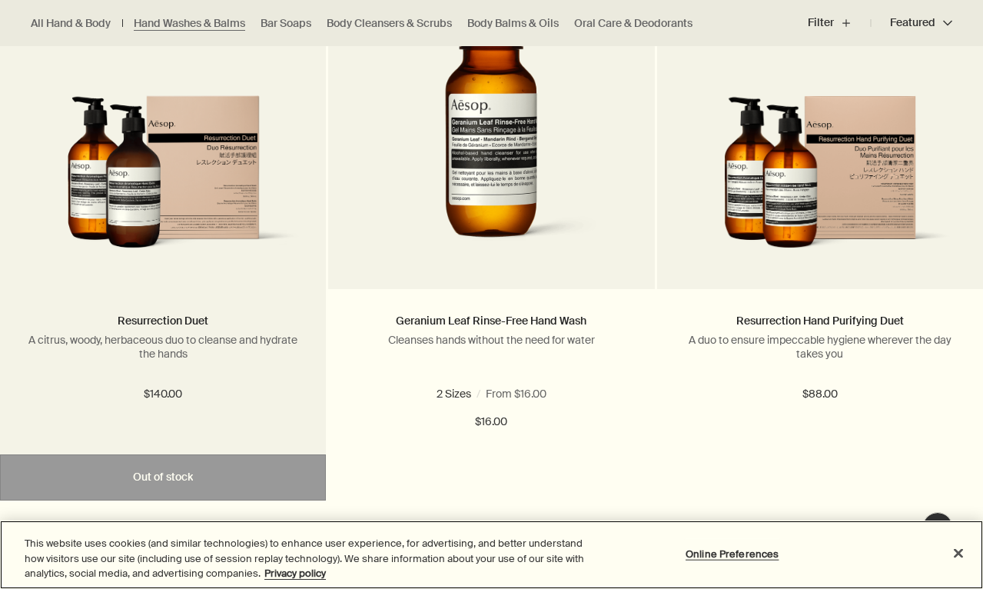
scroll to position [3309, 0]
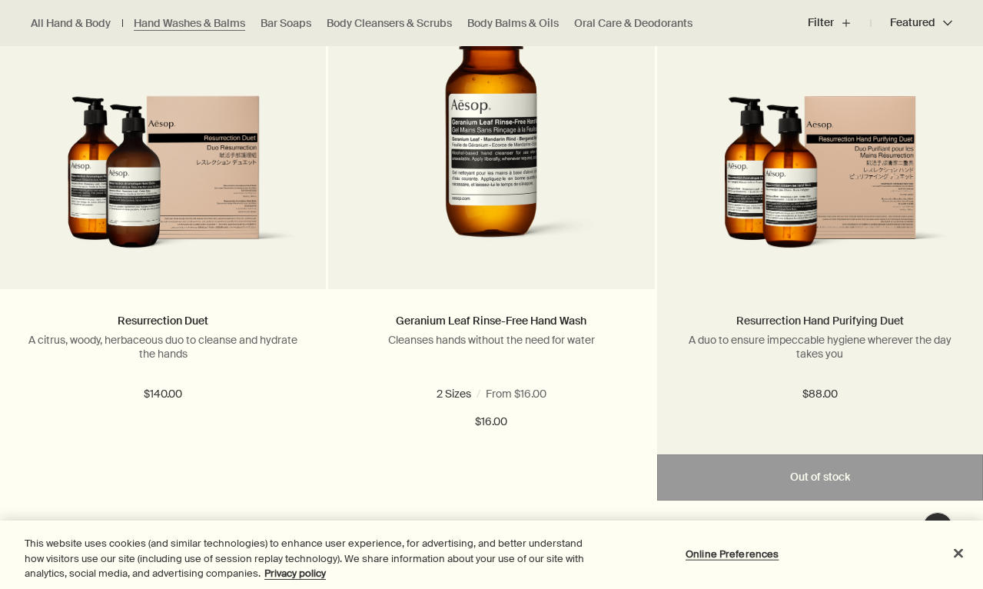
click at [789, 314] on link "Resurrection Hand Purifying Duet" at bounding box center [820, 321] width 168 height 14
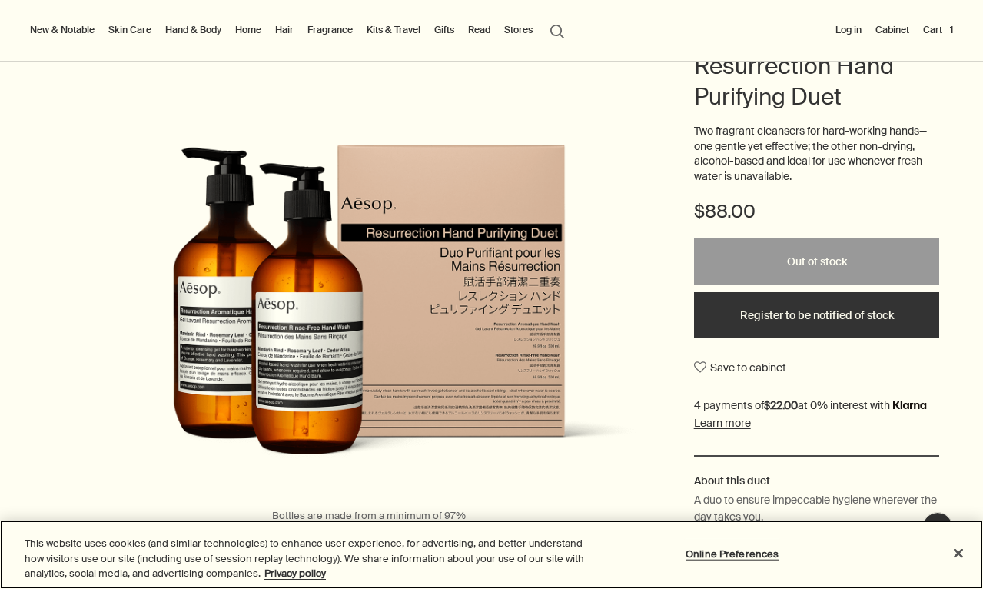
scroll to position [52, 0]
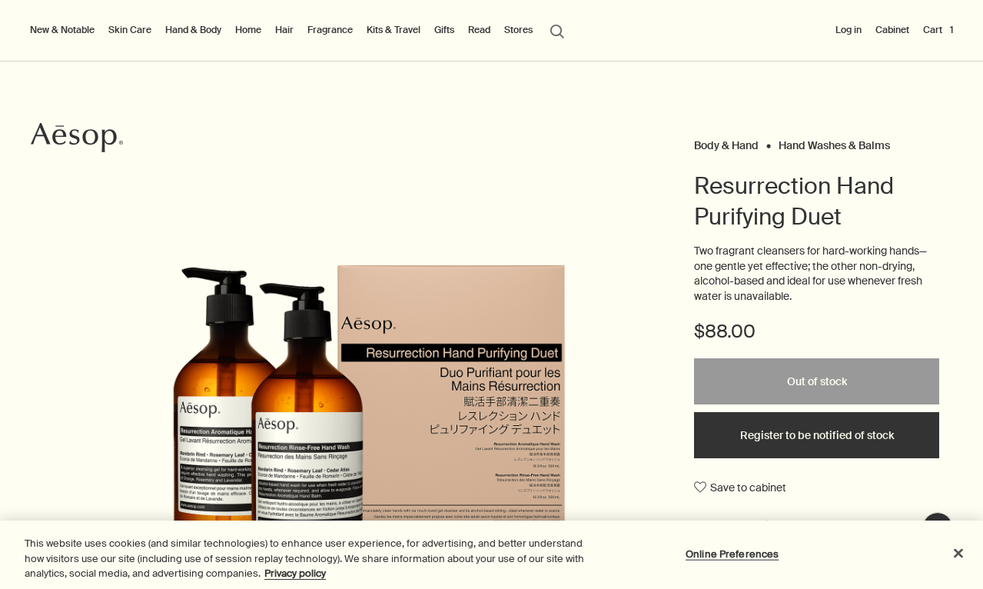
click at [180, 26] on link "Hand & Body" at bounding box center [193, 30] width 62 height 18
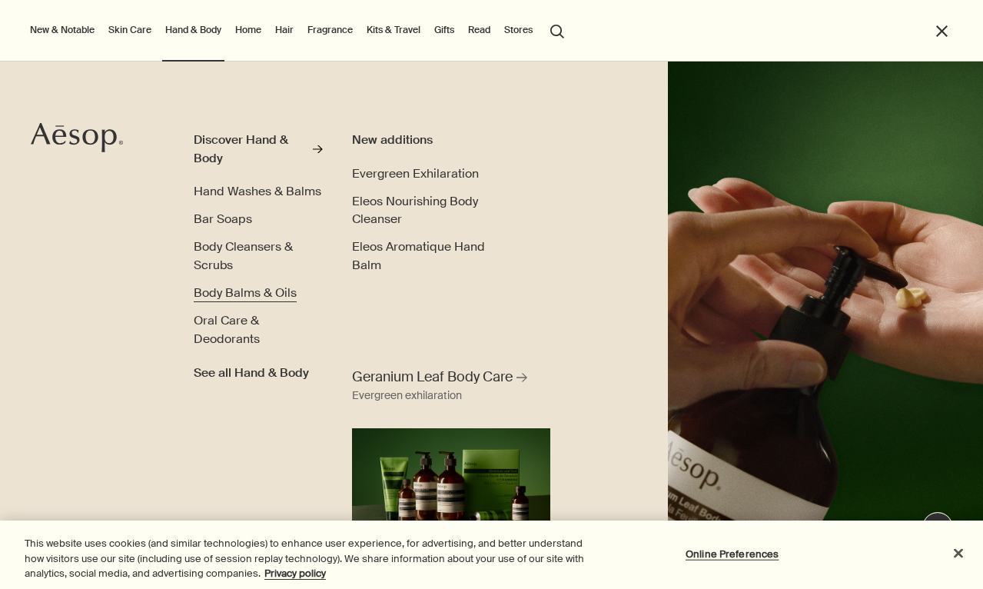
click at [237, 288] on span "Body Balms & Oils" at bounding box center [245, 292] width 103 height 16
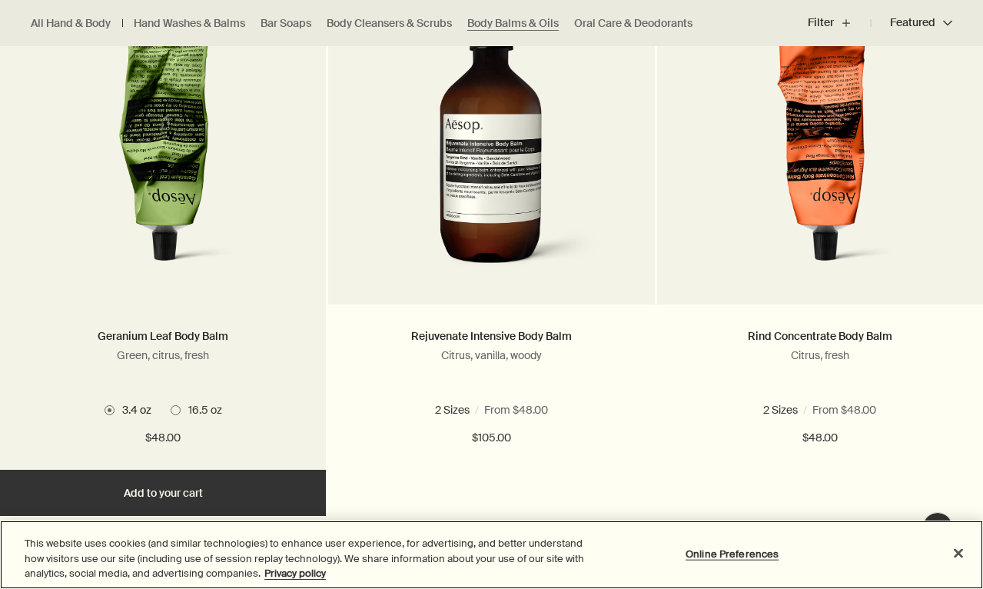
scroll to position [543, 0]
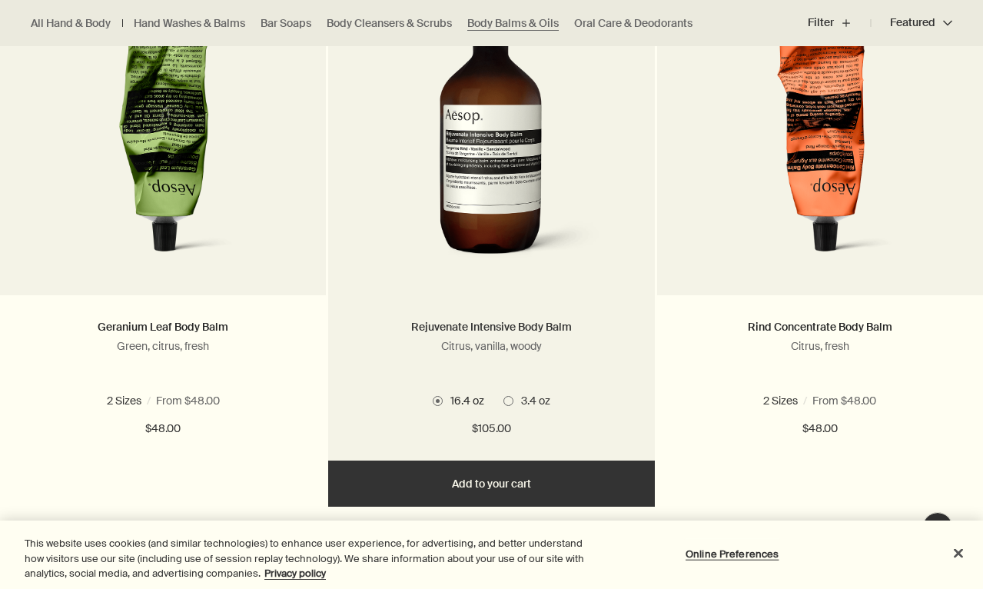
click at [479, 330] on link "Rejuvenate Intensive Body Balm" at bounding box center [491, 327] width 161 height 14
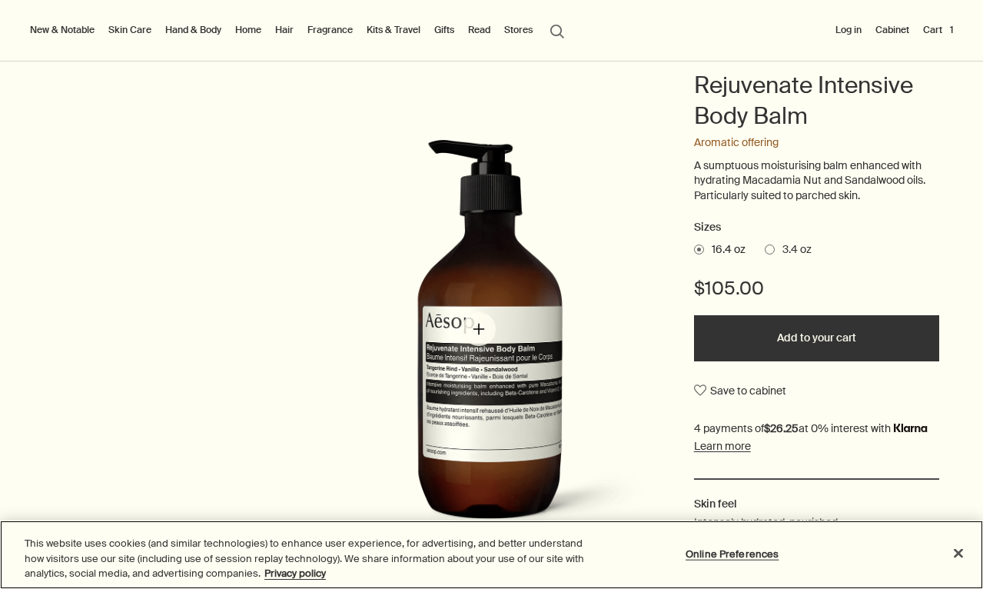
scroll to position [51, 0]
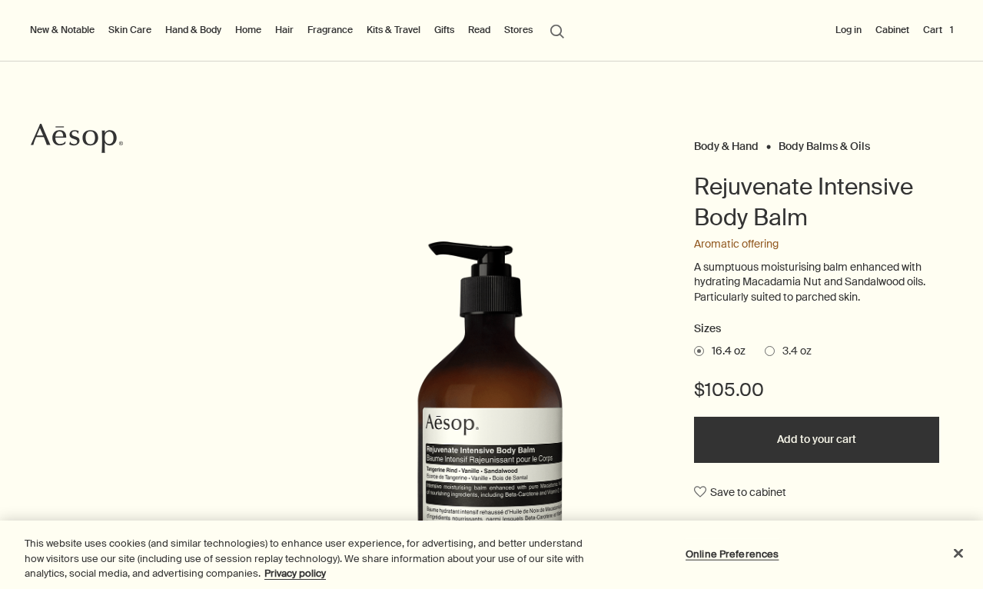
click at [768, 346] on span at bounding box center [770, 351] width 10 height 10
click at [765, 344] on input "3.4 oz" at bounding box center [765, 349] width 0 height 10
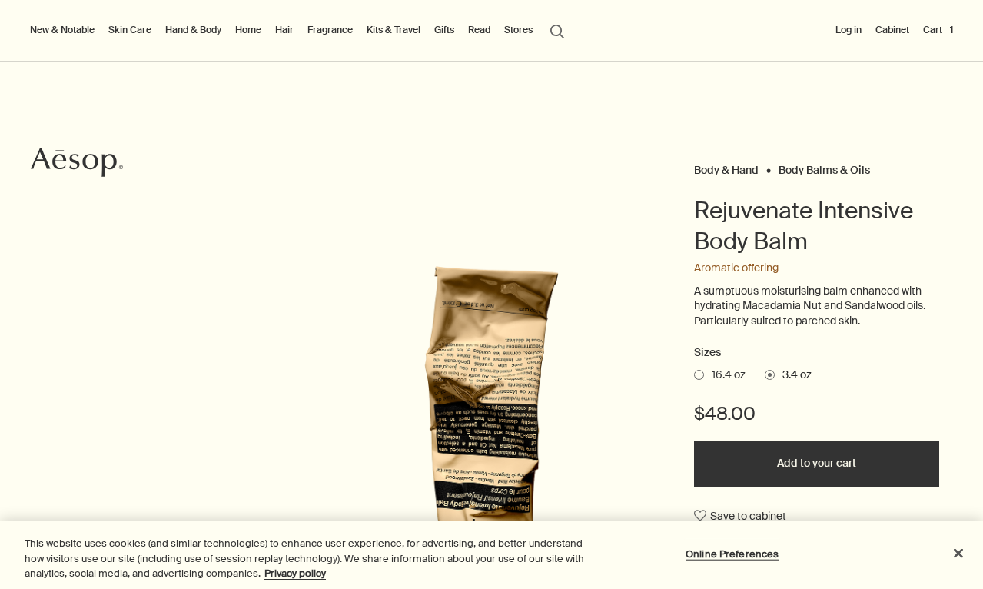
scroll to position [2, 0]
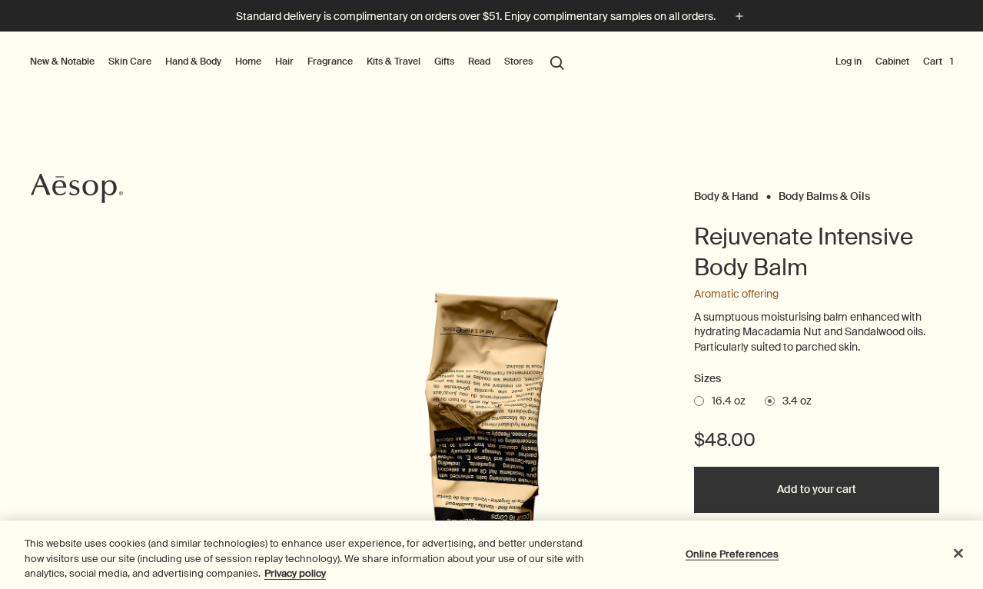
click at [697, 396] on span at bounding box center [699, 401] width 10 height 10
click at [694, 396] on input "16.4 oz" at bounding box center [694, 398] width 0 height 10
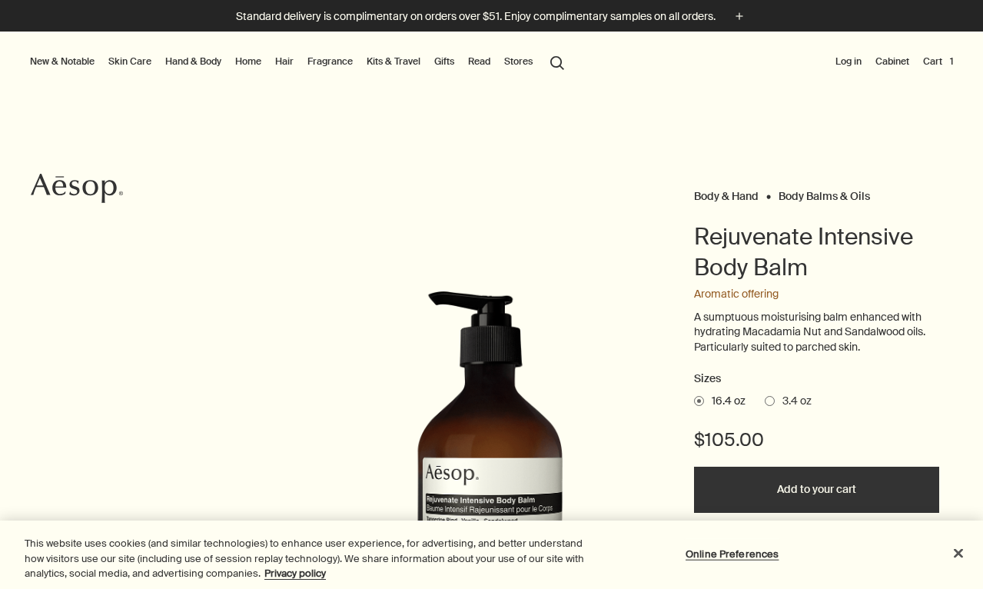
click at [61, 60] on button "New & Notable" at bounding box center [62, 61] width 71 height 18
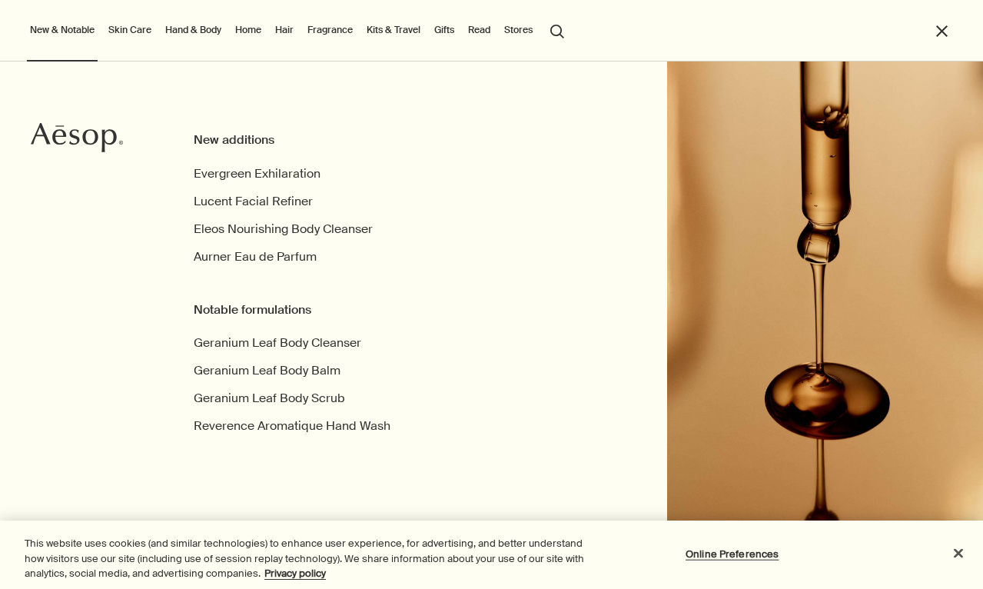
click at [197, 25] on link "Hand & Body" at bounding box center [193, 30] width 62 height 18
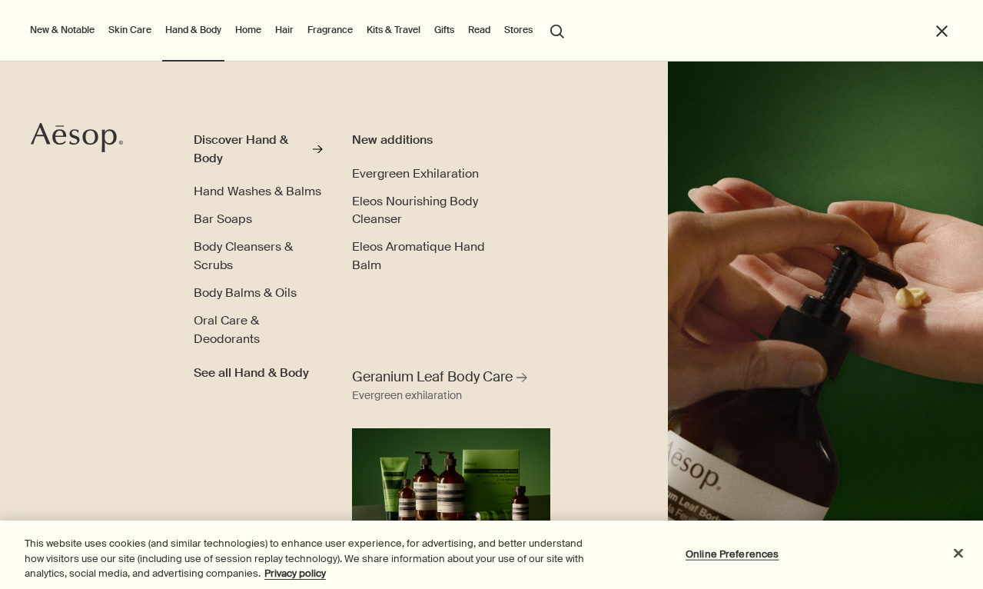
click at [445, 27] on link "Gifts" at bounding box center [444, 30] width 26 height 18
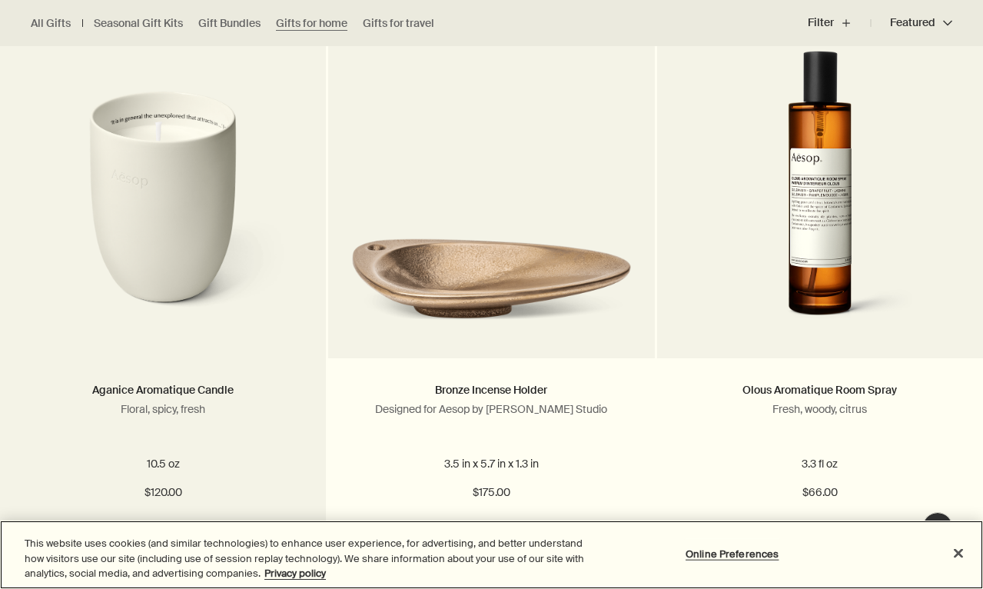
scroll to position [480, 0]
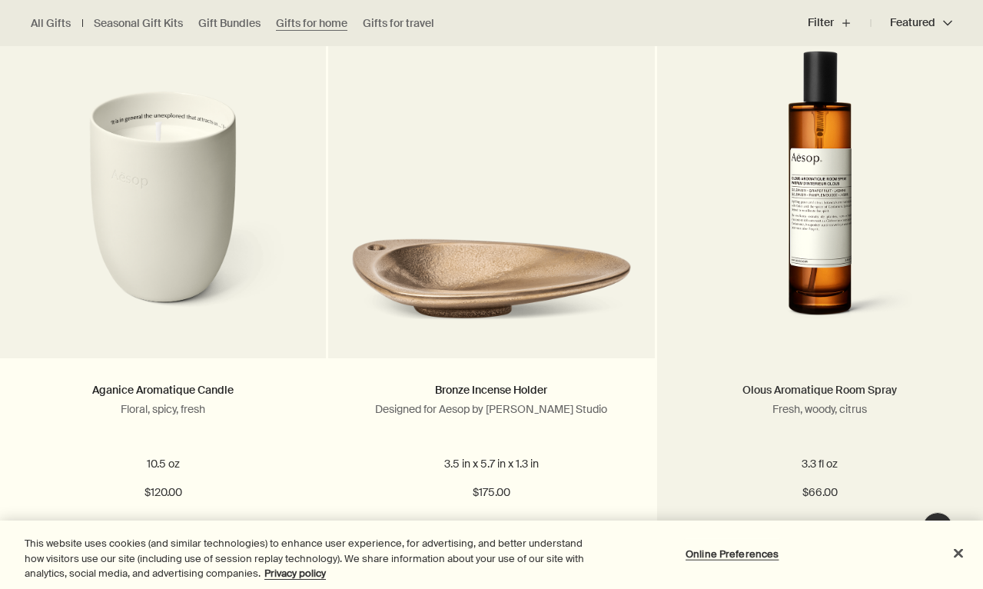
click at [803, 389] on link "Olous Aromatique Room Spray" at bounding box center [819, 390] width 154 height 14
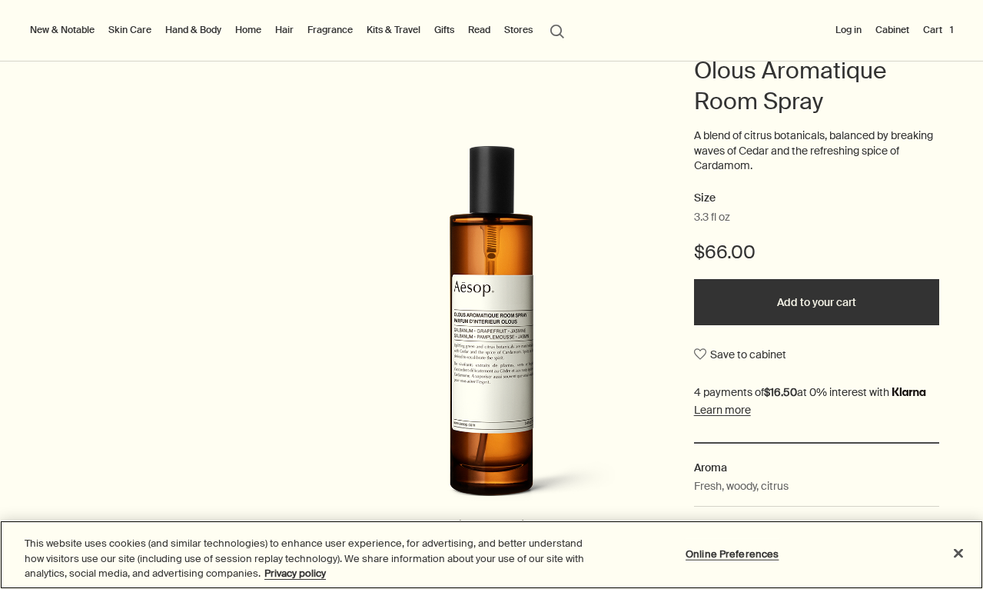
scroll to position [97, 0]
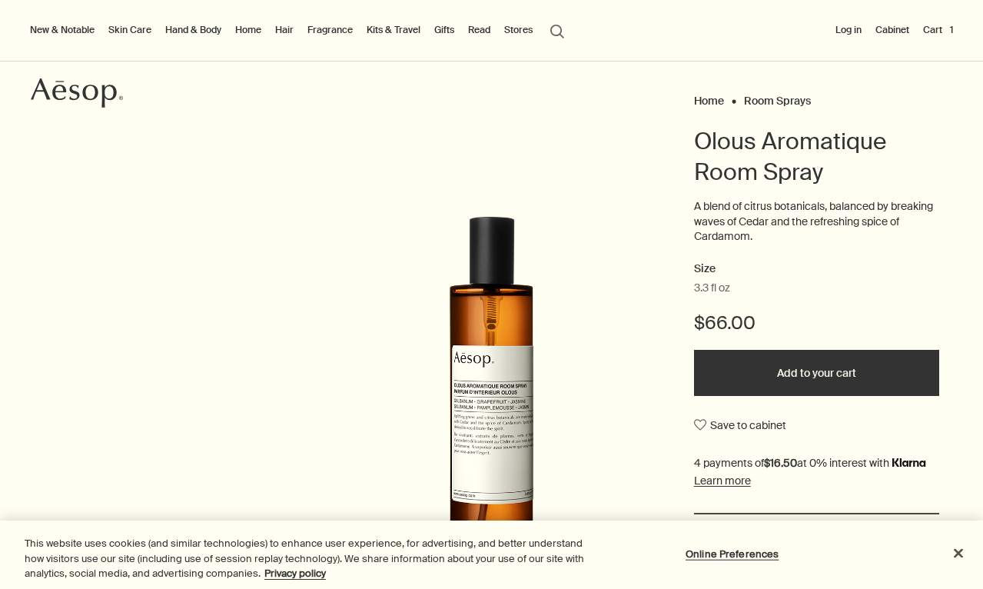
click at [805, 364] on button "Add to your cart" at bounding box center [817, 373] width 246 height 46
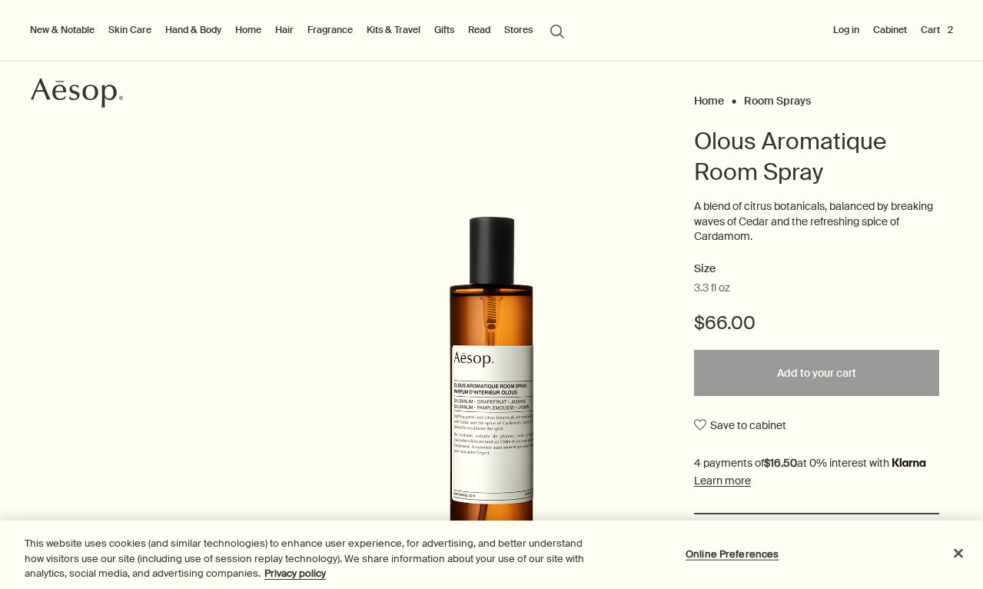
scroll to position [105, 0]
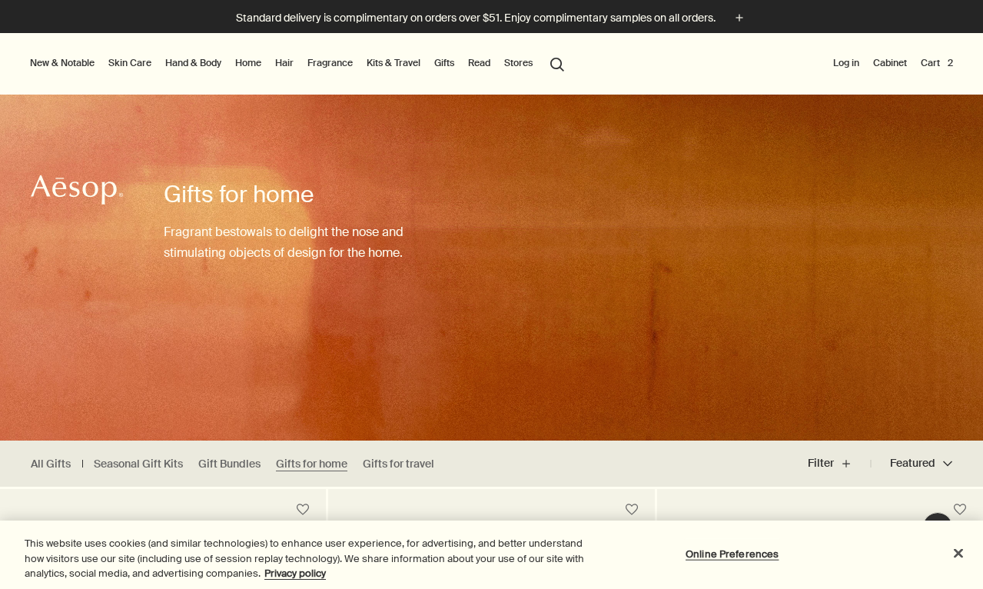
click at [447, 60] on link "Gifts" at bounding box center [444, 63] width 26 height 18
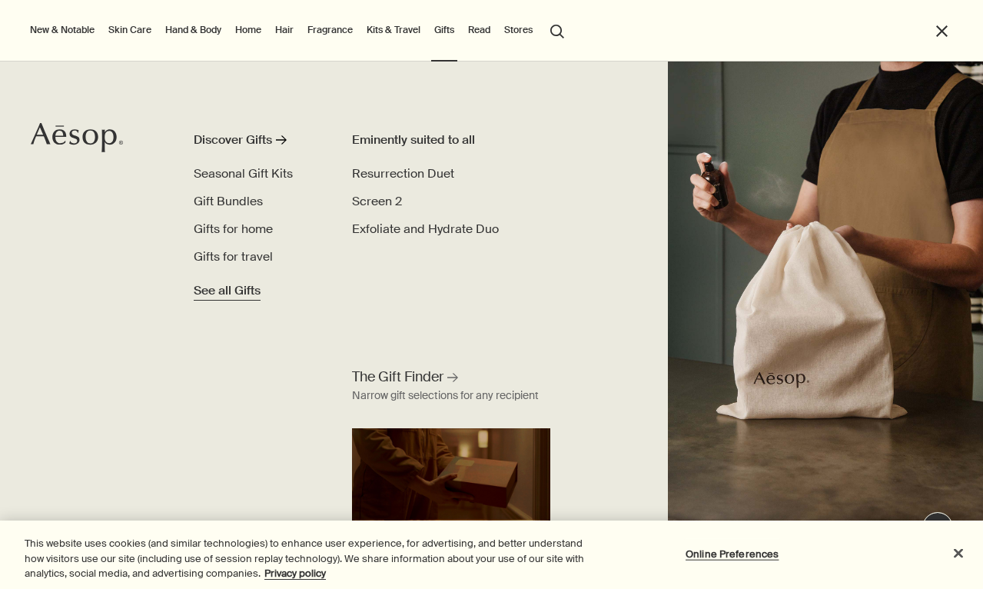
click at [247, 287] on span "See all Gifts" at bounding box center [227, 290] width 67 height 18
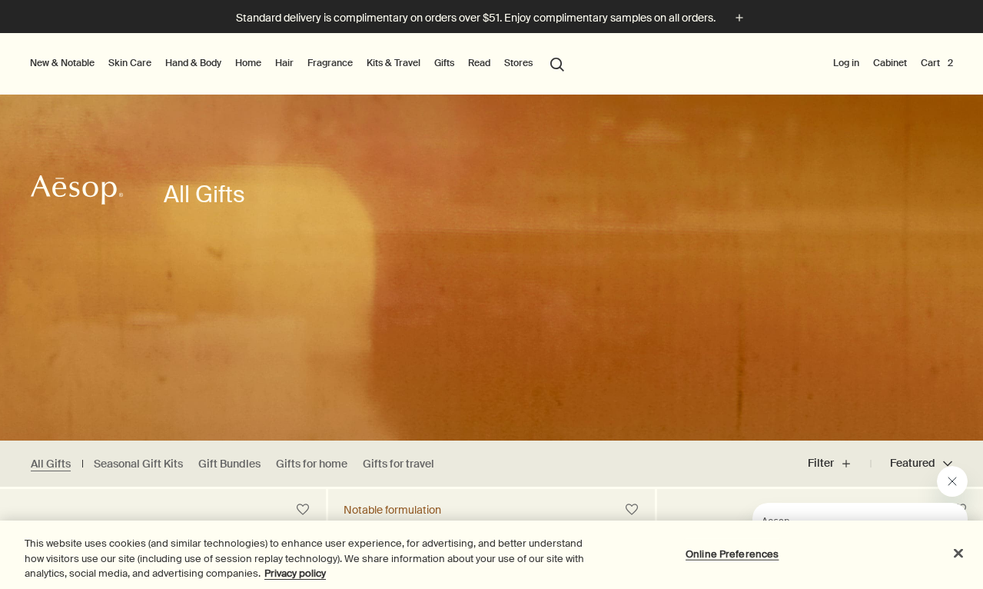
click at [401, 63] on link "Kits & Travel" at bounding box center [394, 63] width 60 height 18
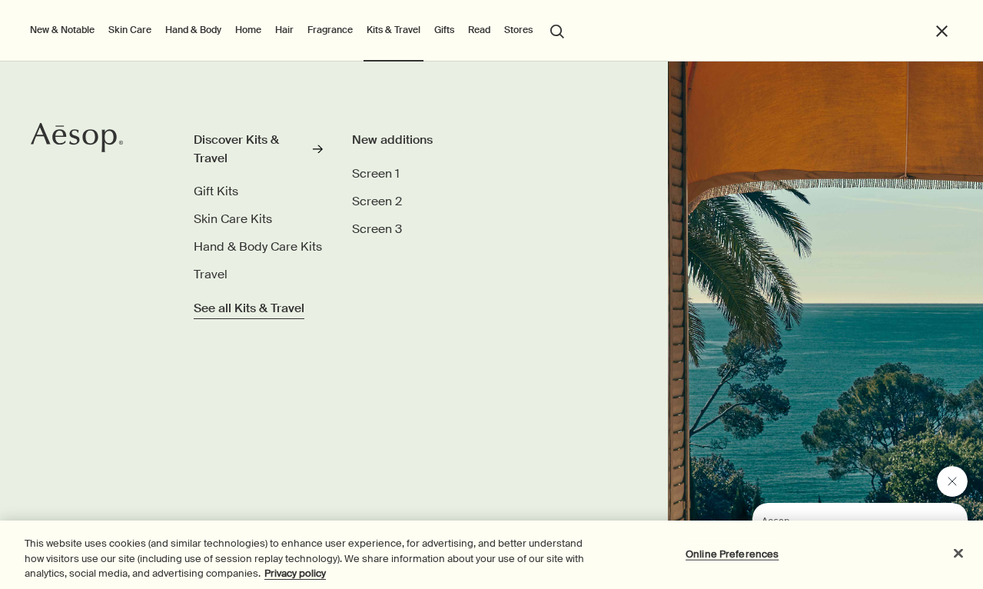
click at [268, 302] on span "See all Kits & Travel" at bounding box center [249, 308] width 111 height 18
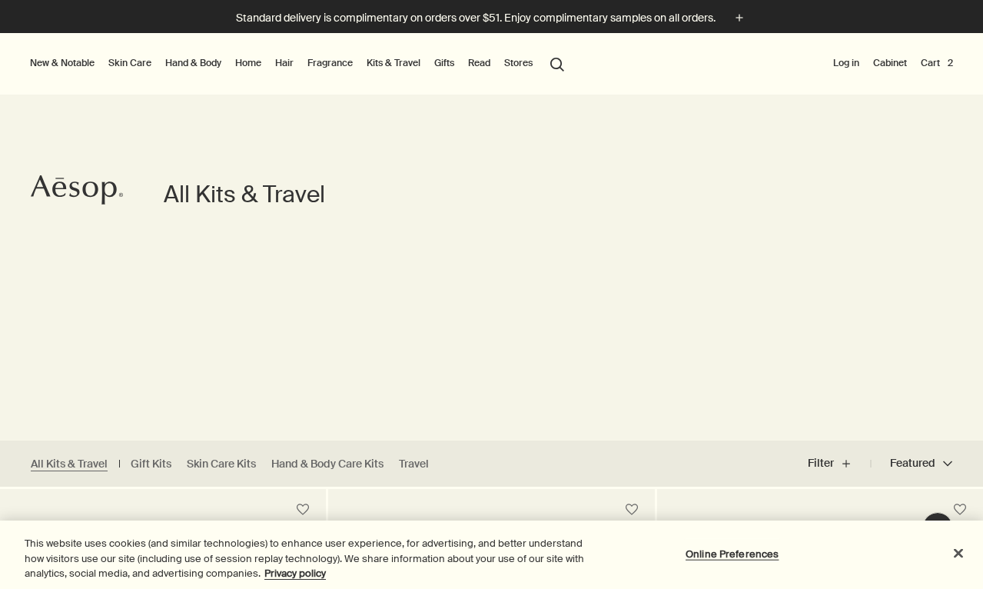
click at [242, 59] on link "Home" at bounding box center [248, 63] width 32 height 18
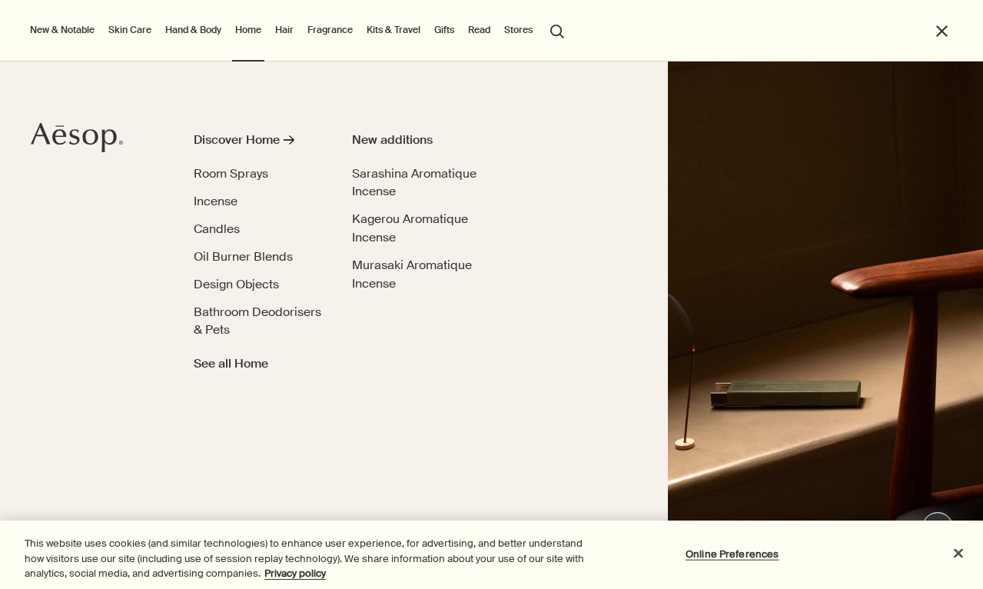
click at [187, 26] on link "Hand & Body" at bounding box center [193, 30] width 62 height 18
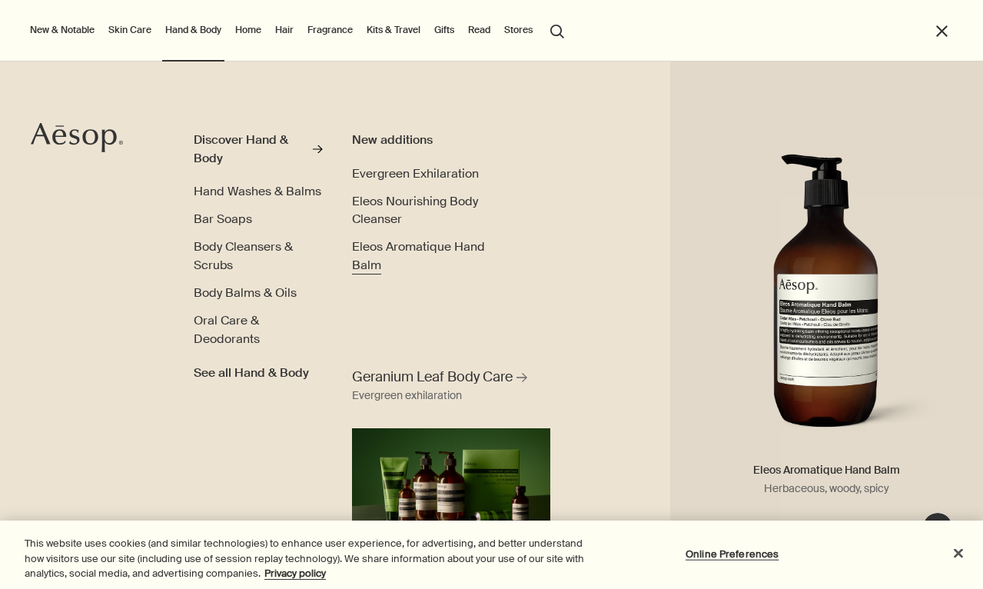
click at [374, 245] on span "Eleos Aromatique Hand Balm" at bounding box center [418, 255] width 133 height 35
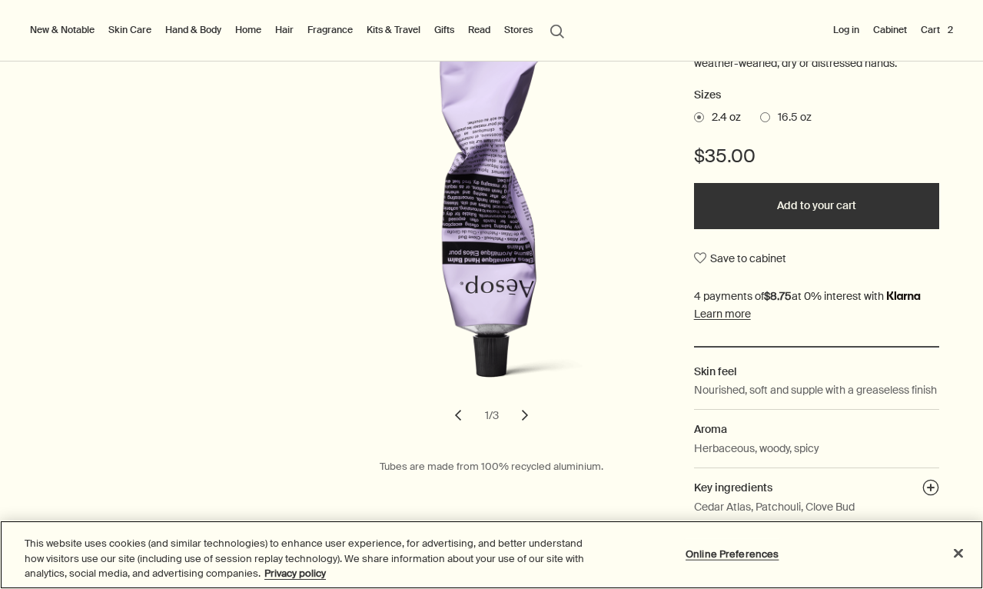
scroll to position [264, 0]
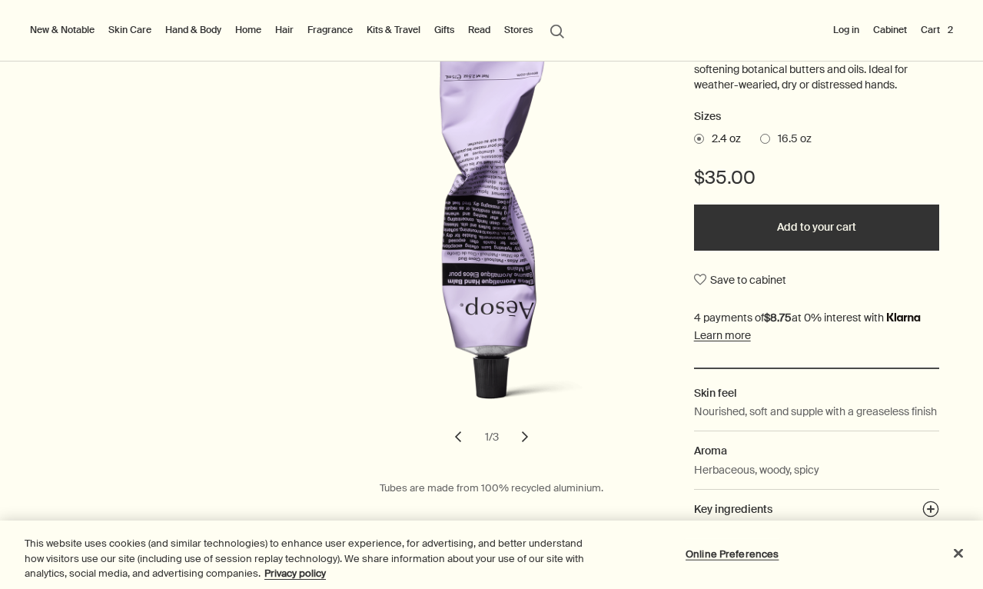
click at [764, 134] on span at bounding box center [765, 139] width 10 height 10
click at [760, 134] on input "16.5 oz" at bounding box center [760, 136] width 0 height 10
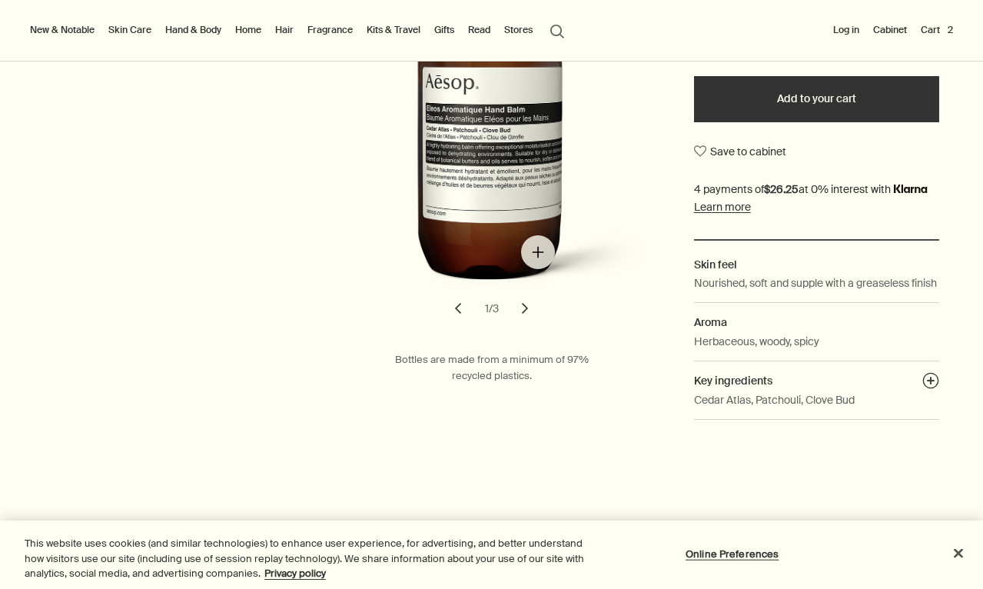
scroll to position [397, 0]
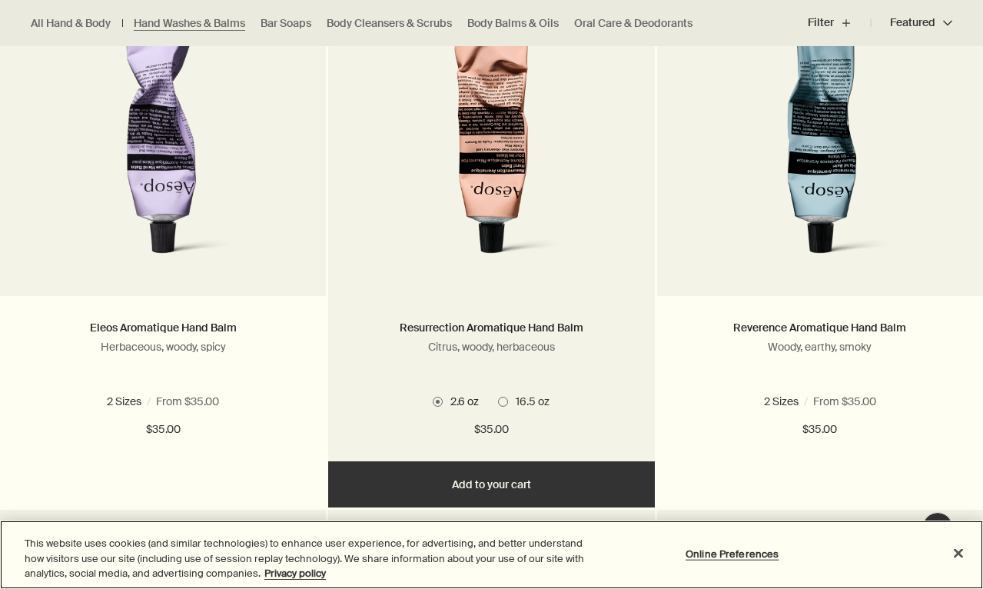
scroll to position [542, 0]
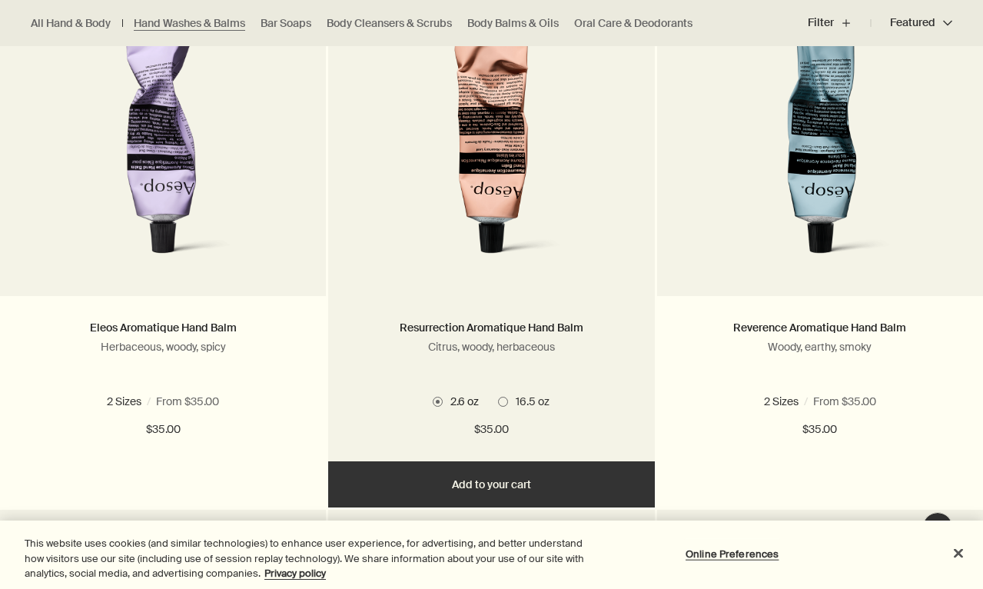
click at [506, 398] on span at bounding box center [503, 402] width 10 height 10
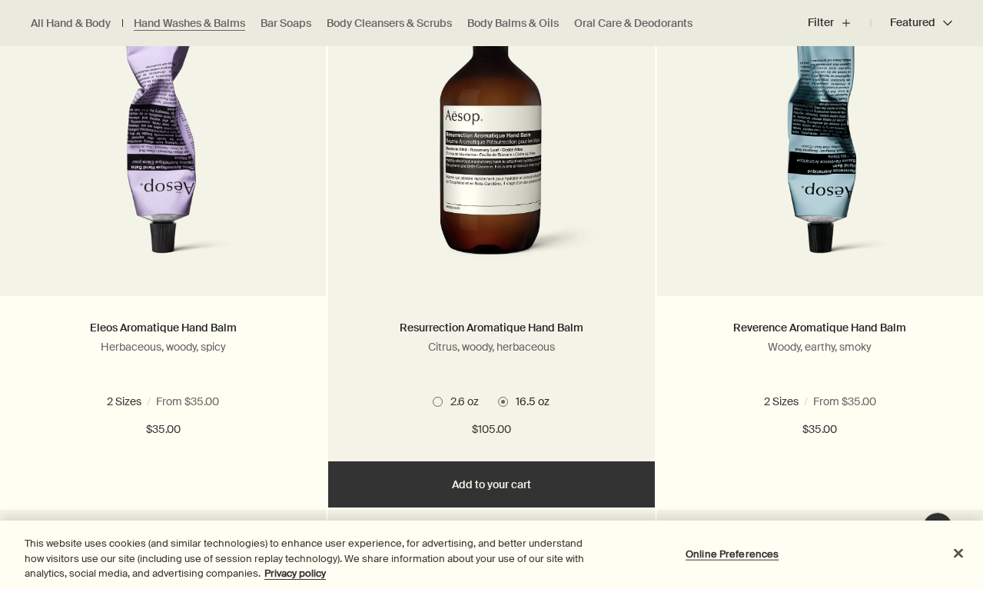
click at [494, 480] on button "Add Add to your cart" at bounding box center [491, 484] width 326 height 46
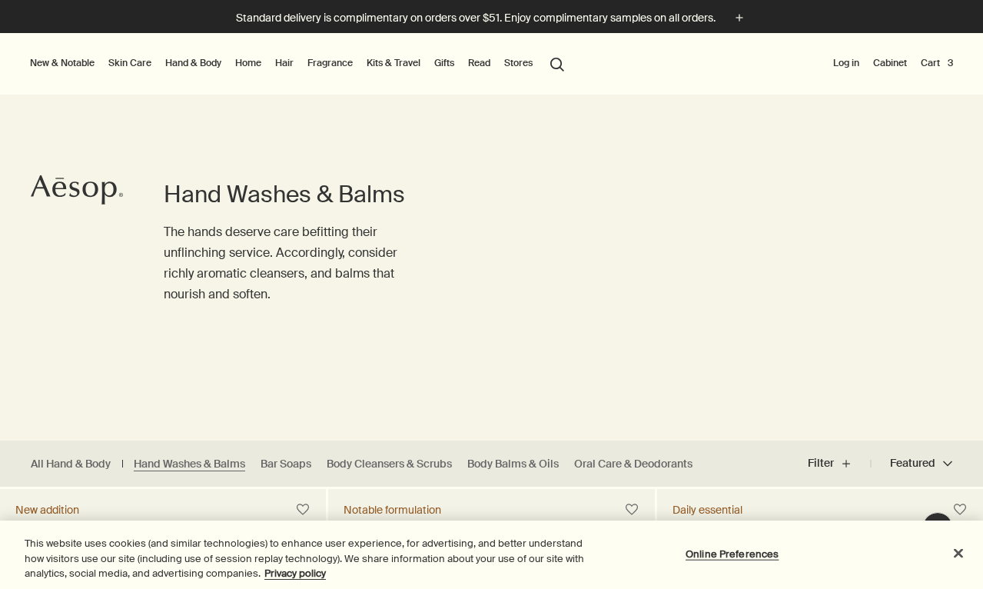
scroll to position [0, 0]
click at [925, 57] on button "Cart 3" at bounding box center [937, 63] width 38 height 18
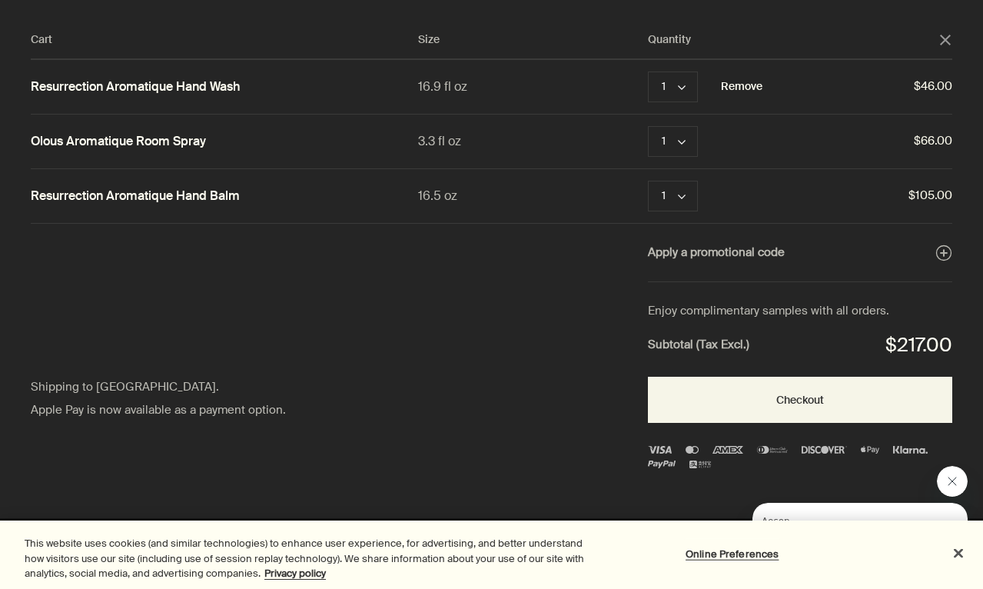
click at [737, 79] on button "Remove" at bounding box center [742, 87] width 42 height 18
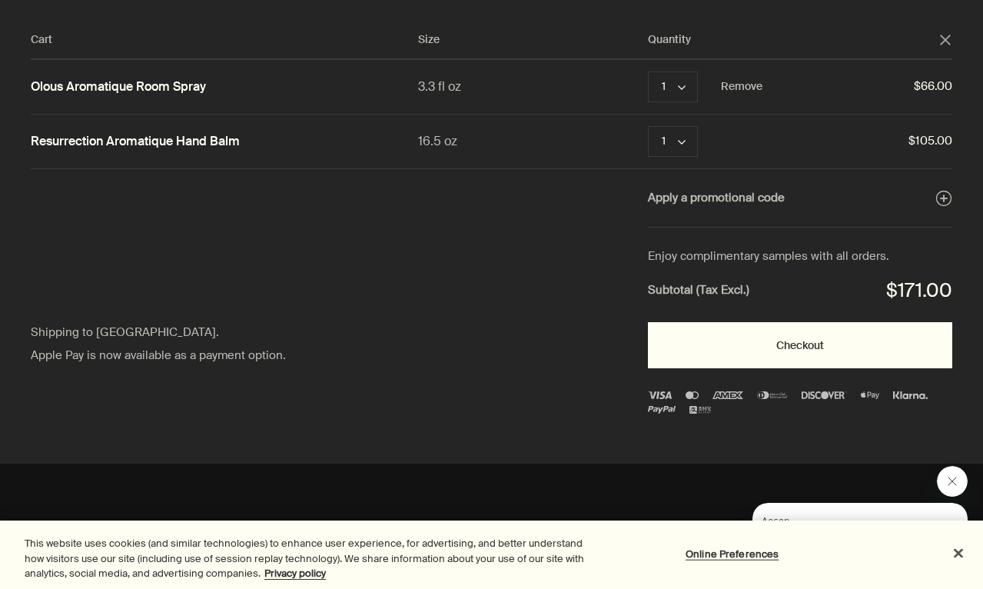
click at [807, 339] on button "Checkout" at bounding box center [800, 345] width 304 height 46
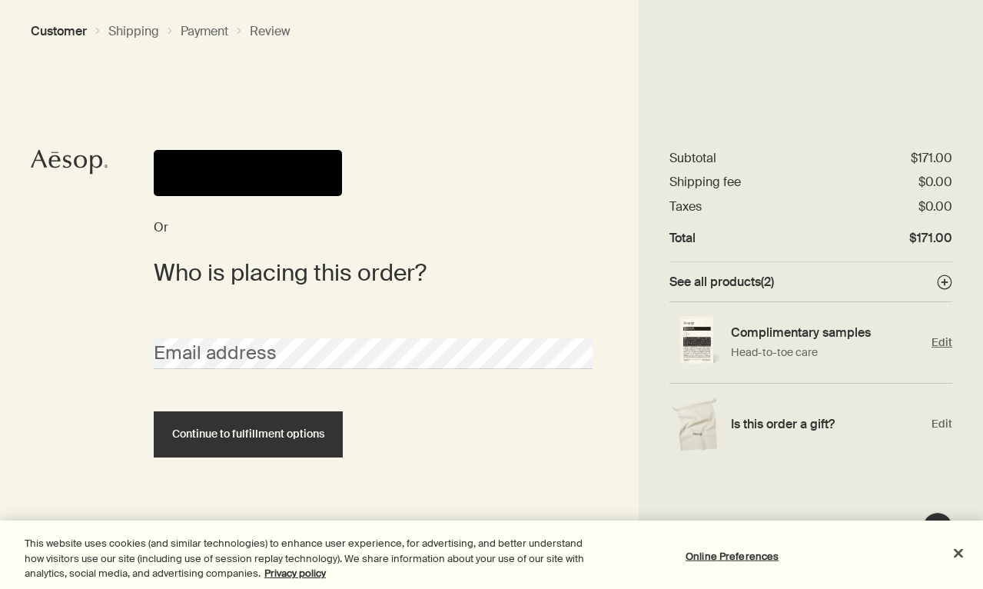
click at [748, 329] on h4 "Complimentary samples" at bounding box center [827, 332] width 193 height 16
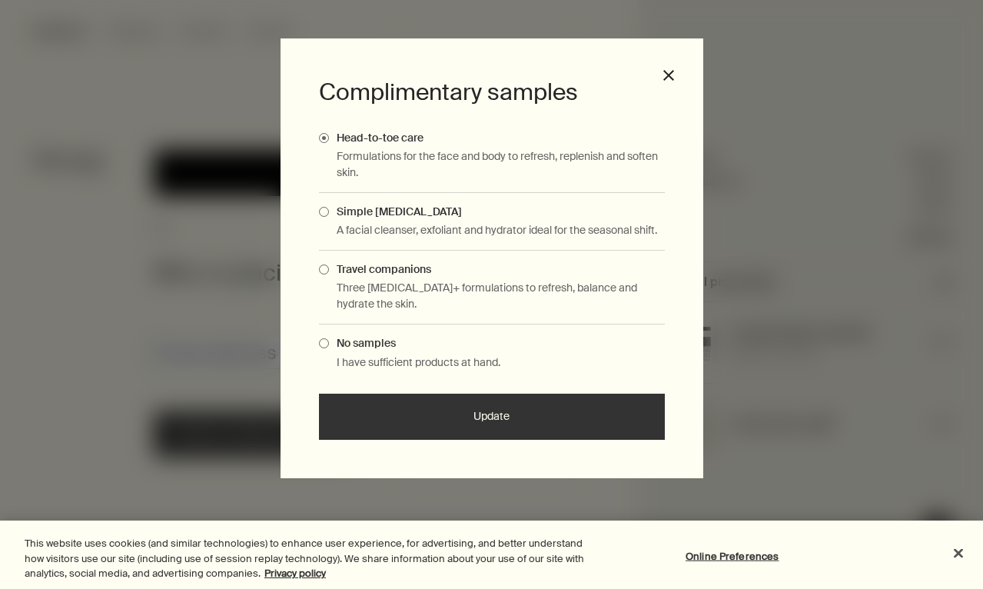
click at [324, 266] on span "Complimentary Samples Modal" at bounding box center [324, 269] width 10 height 10
click at [329, 266] on input "Travel companions" at bounding box center [329, 267] width 0 height 10
click at [323, 209] on span "Complimentary Samples Modal" at bounding box center [324, 212] width 10 height 10
click at [329, 209] on input "Simple [MEDICAL_DATA]" at bounding box center [329, 209] width 0 height 10
click at [490, 412] on button "Update" at bounding box center [492, 416] width 346 height 46
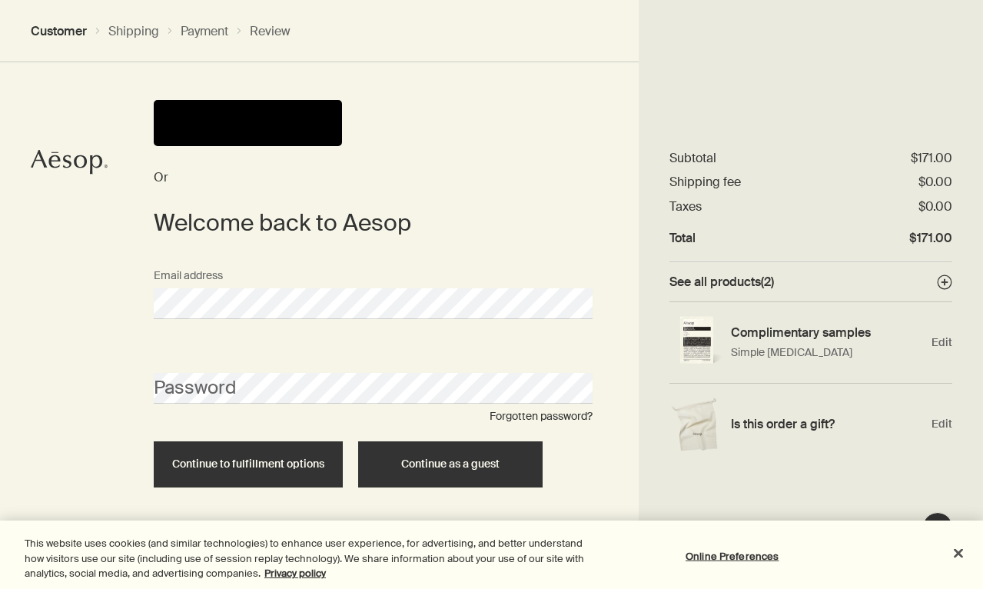
scroll to position [49, 0]
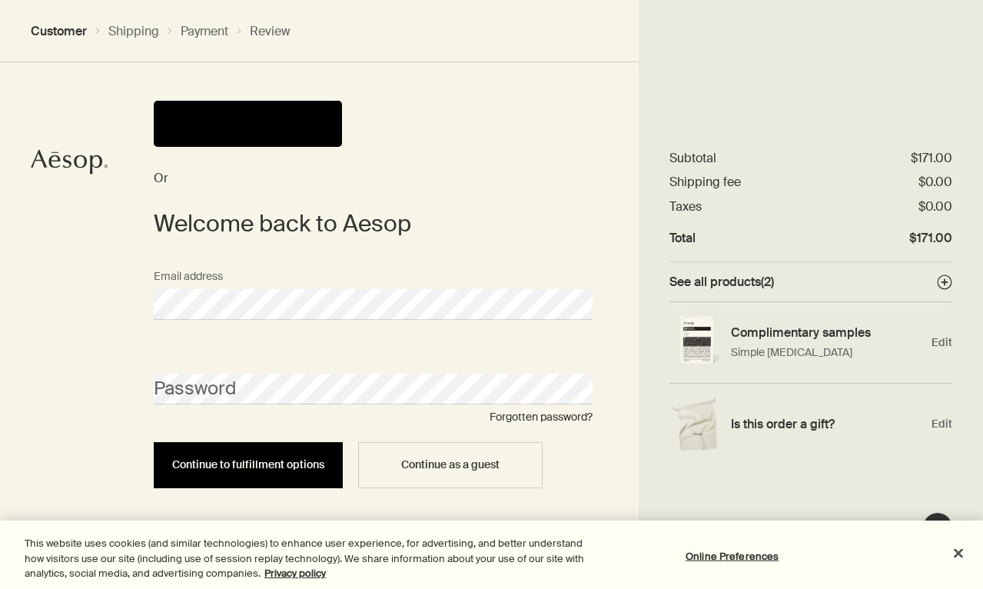
click at [300, 461] on span "Continue to fulfillment options" at bounding box center [248, 465] width 152 height 12
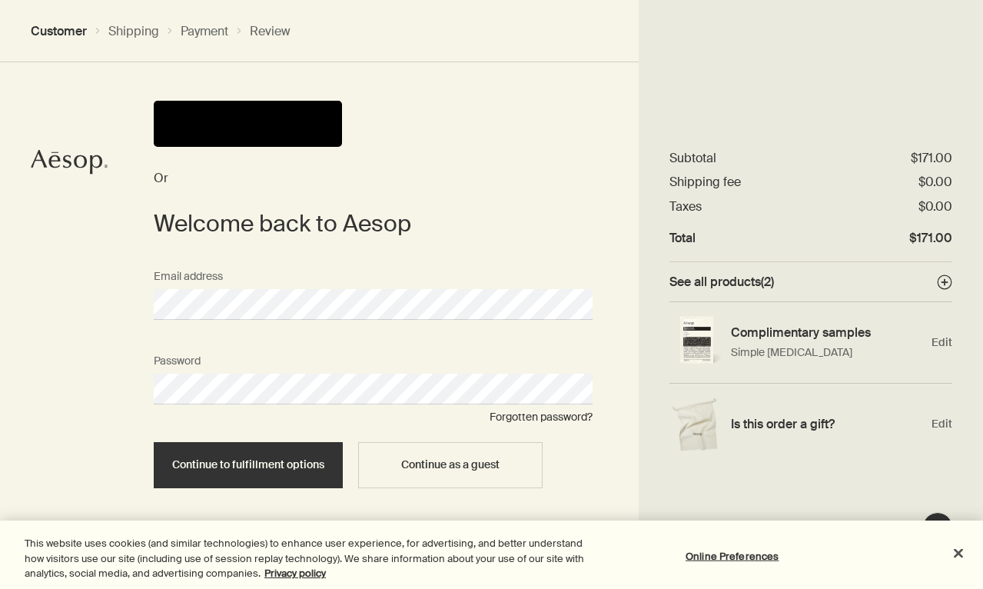
click at [597, 447] on div "Continue to fulfillment options Continue as a guest" at bounding box center [373, 465] width 454 height 46
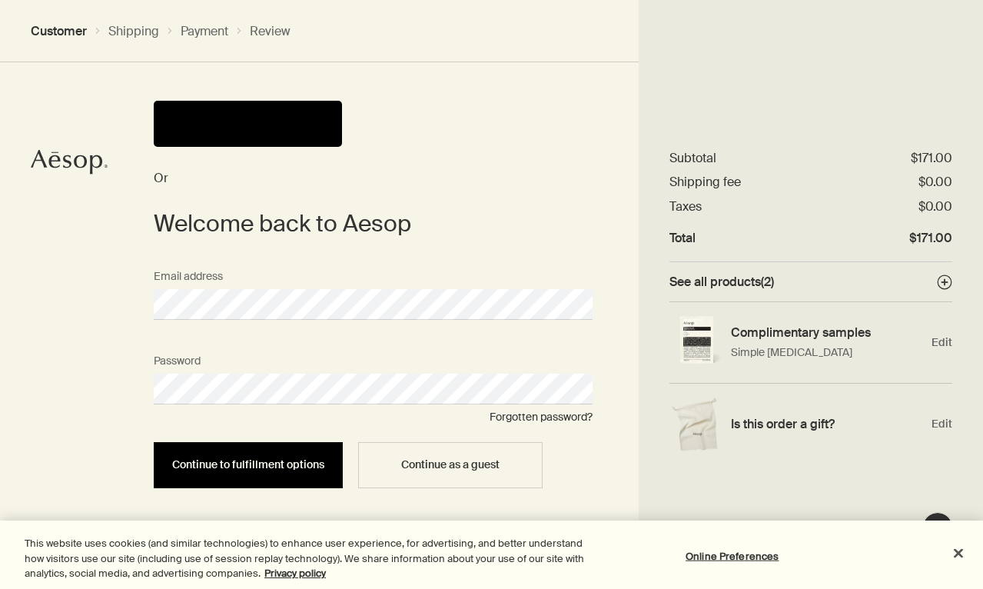
click at [327, 463] on button "Continue to fulfillment options" at bounding box center [248, 465] width 189 height 46
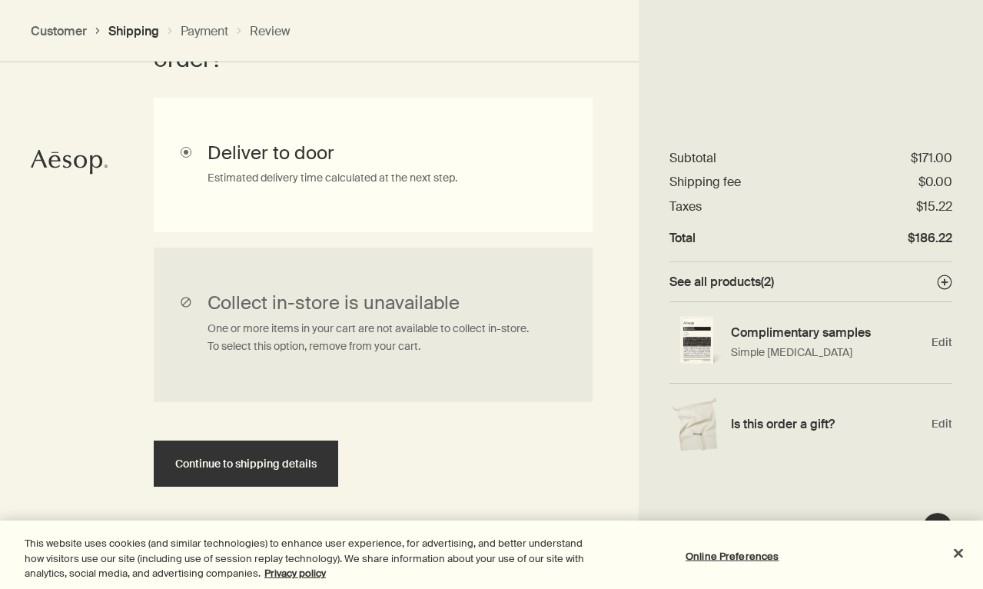
scroll to position [478, 0]
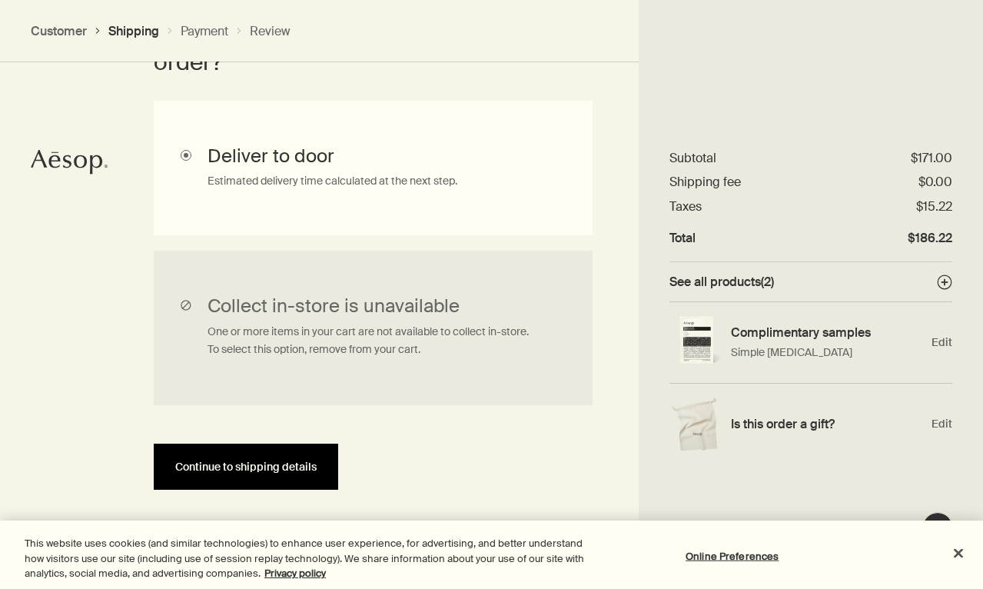
click at [310, 462] on span "Continue to shipping details" at bounding box center [245, 467] width 141 height 12
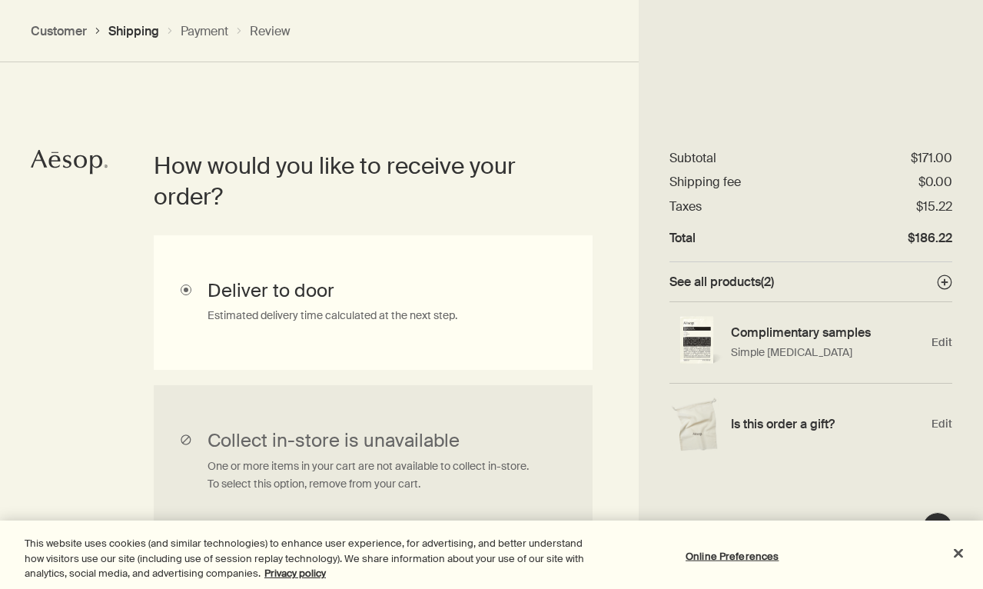
select select "US"
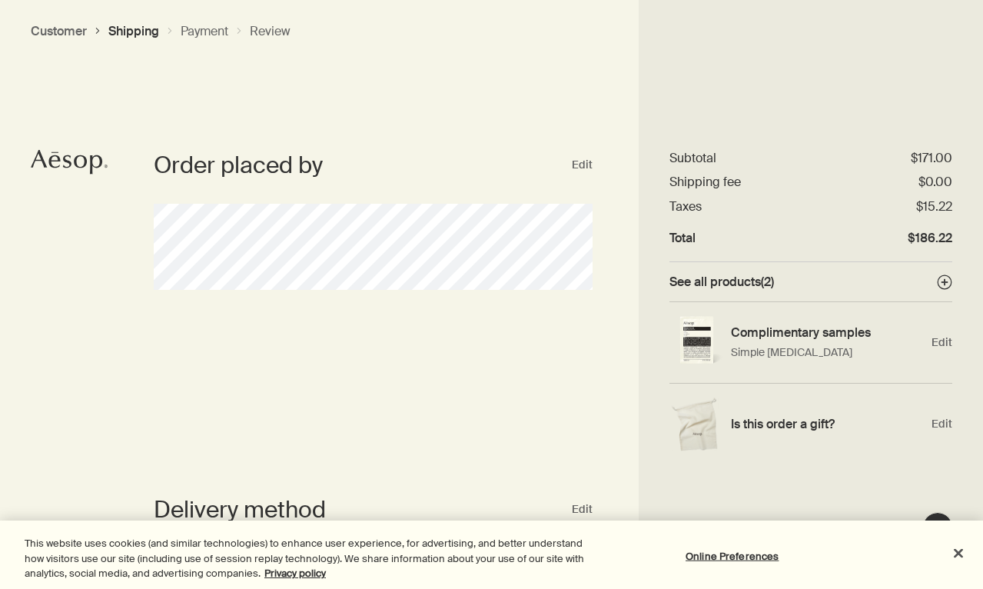
scroll to position [0, 0]
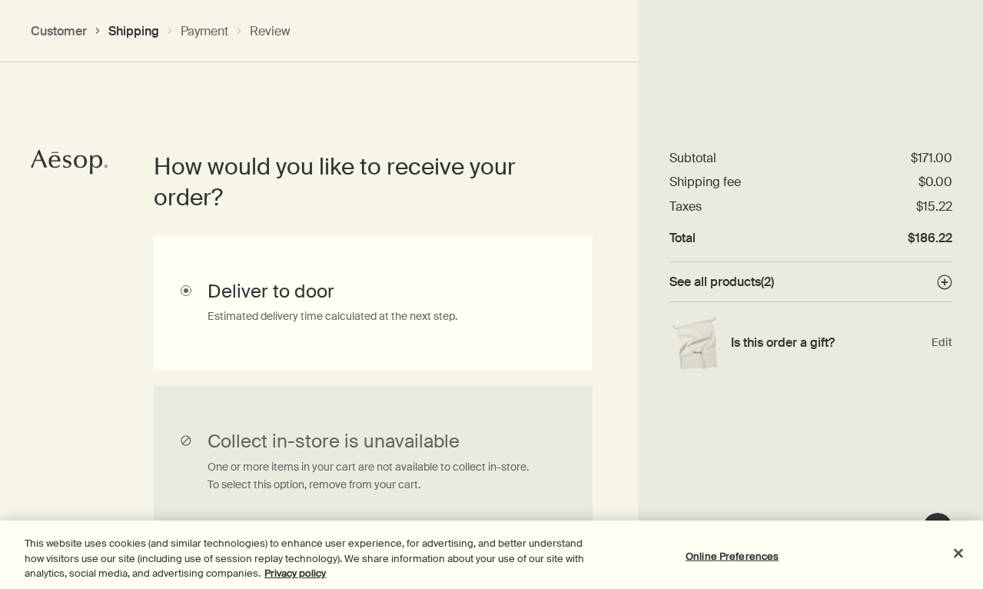
scroll to position [344, 0]
